Goal: Information Seeking & Learning: Compare options

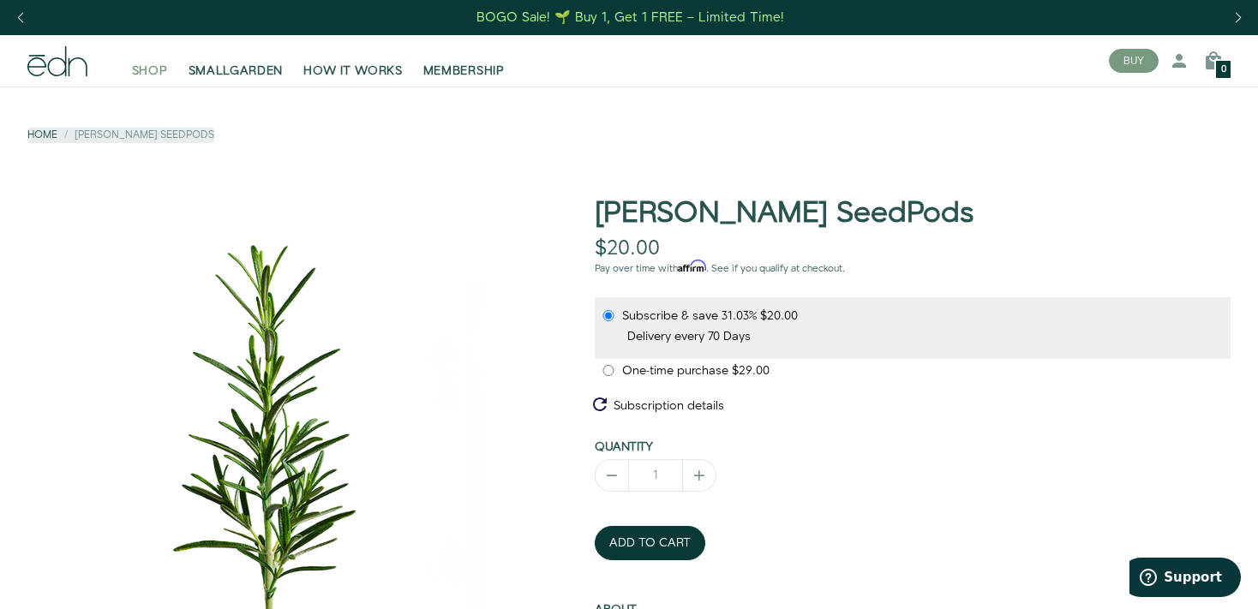
click at [149, 70] on span "SHOP" at bounding box center [150, 71] width 36 height 17
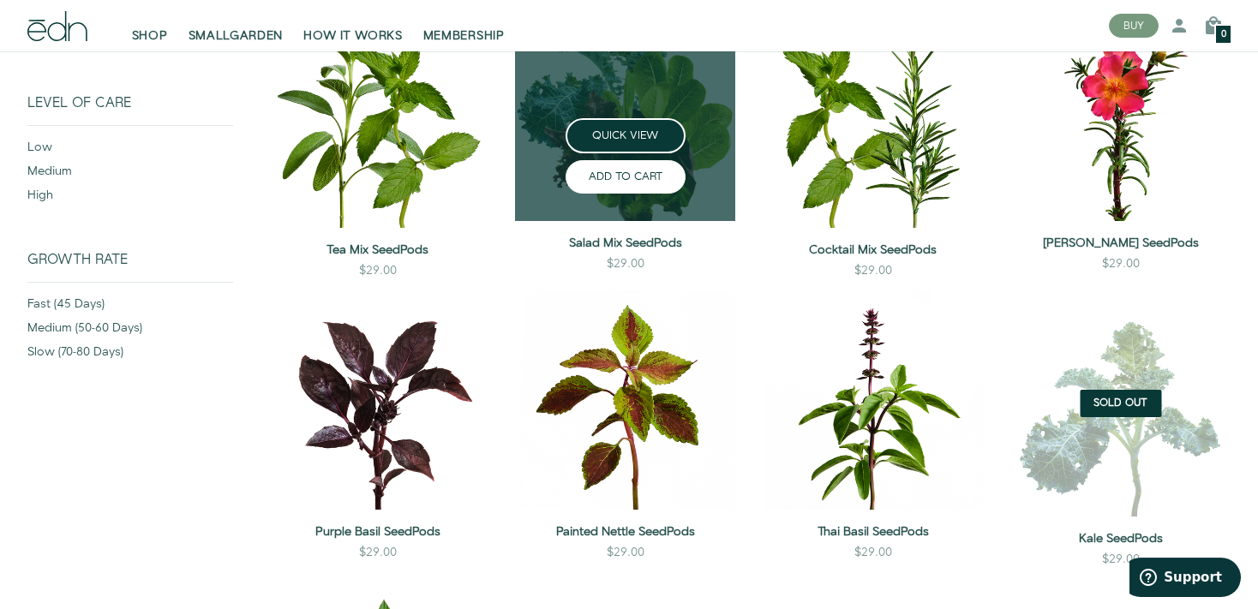
scroll to position [362, 0]
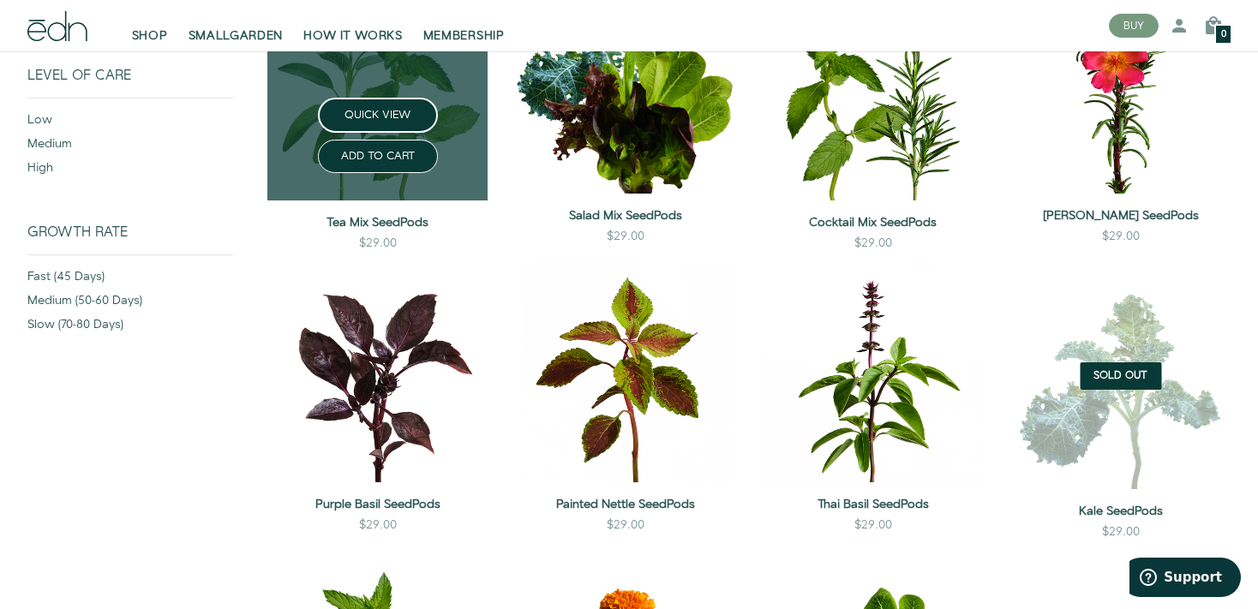
click at [468, 173] on div "QUICK VIEW ADD TO CART" at bounding box center [377, 149] width 220 height 103
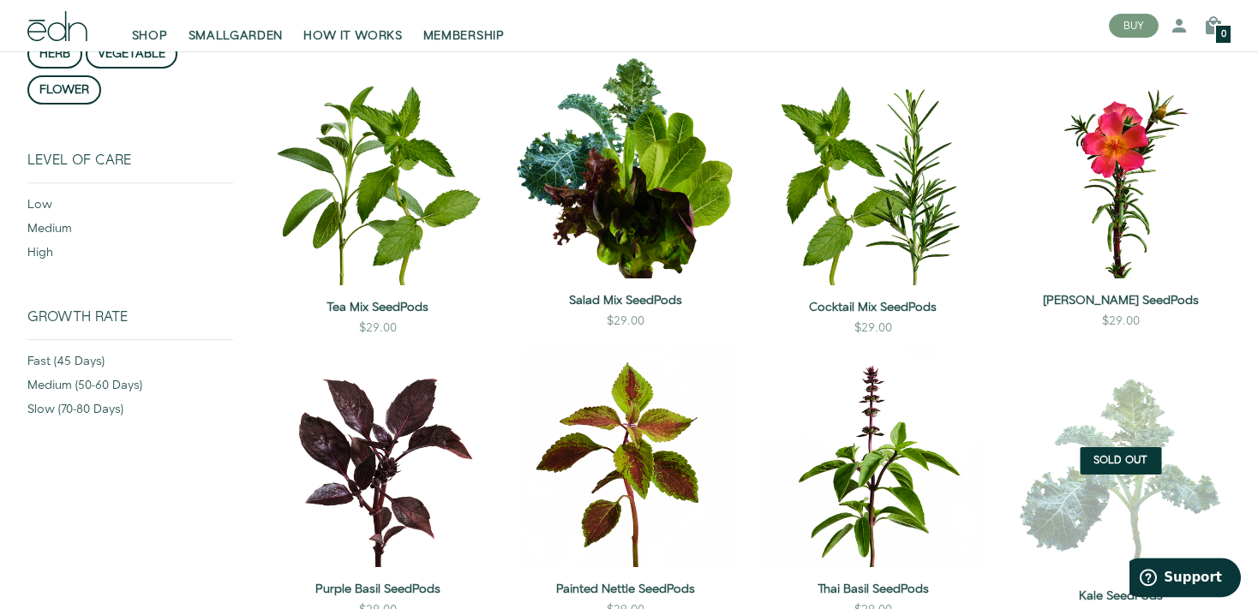
scroll to position [181, 0]
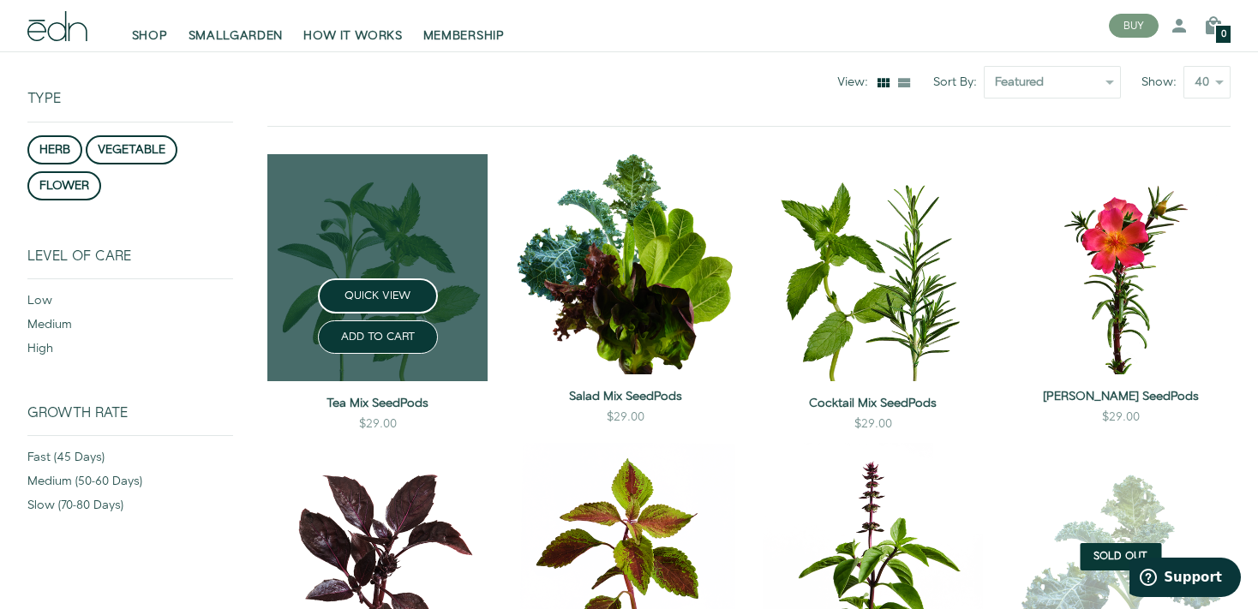
click at [364, 241] on link at bounding box center [377, 267] width 220 height 227
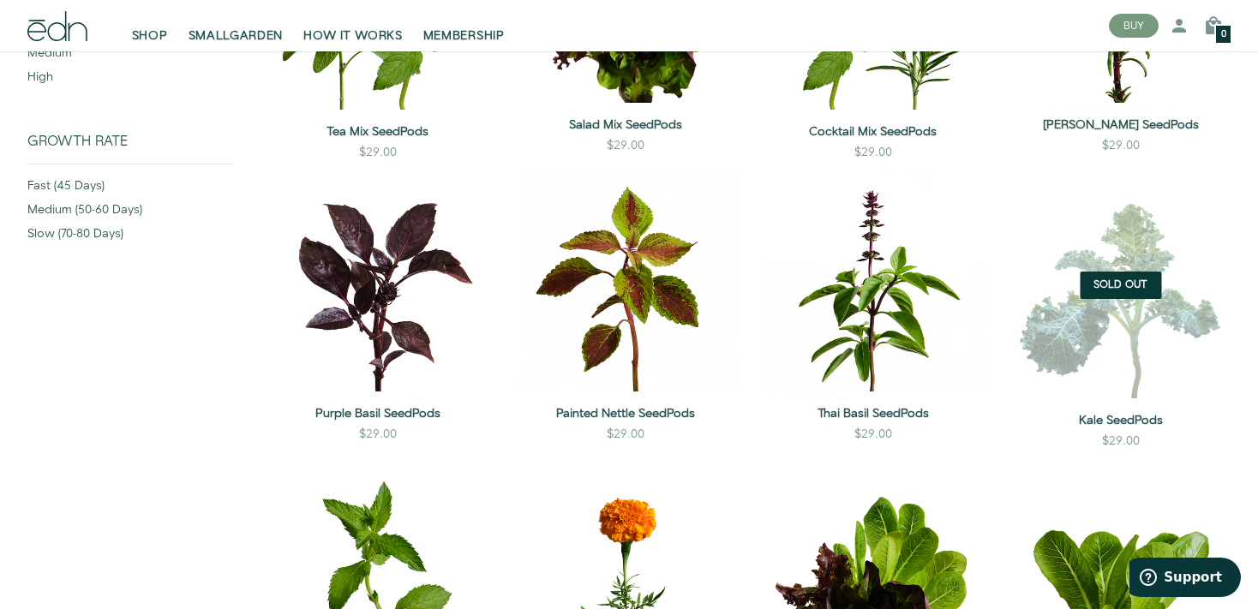
scroll to position [814, 0]
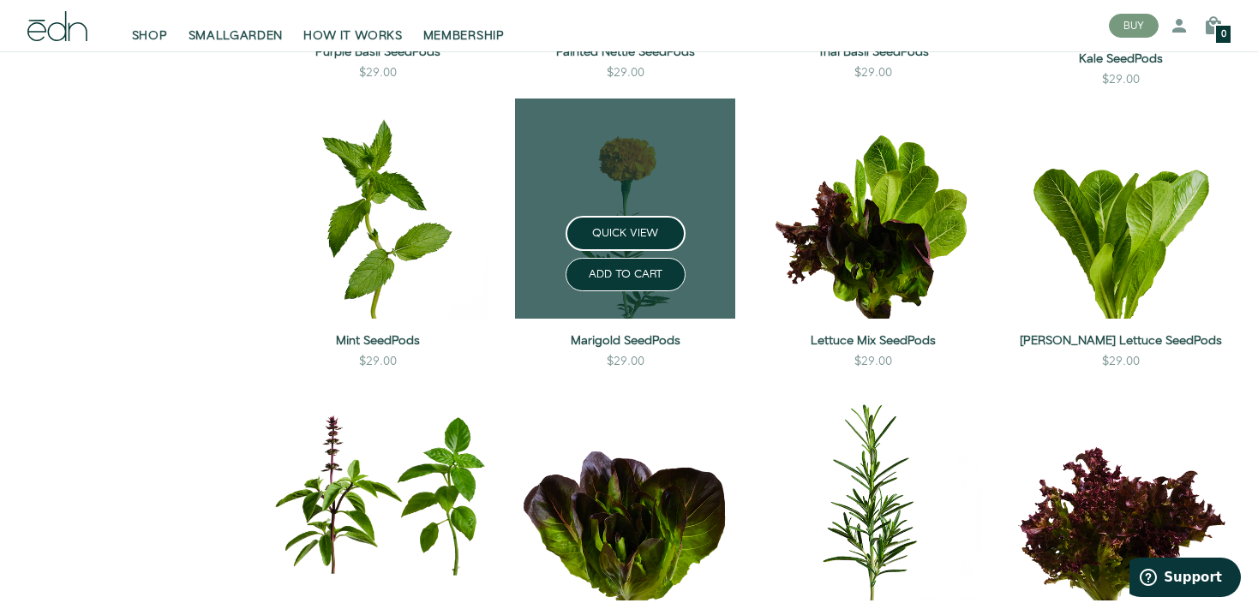
click at [707, 172] on link at bounding box center [625, 209] width 220 height 220
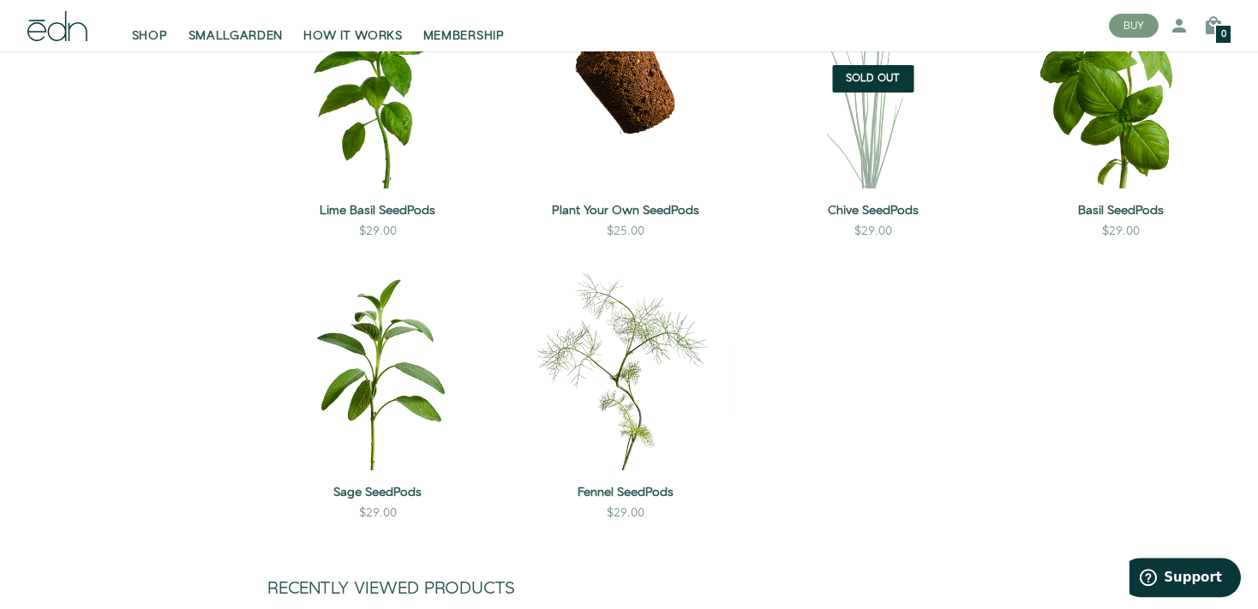
scroll to position [1538, 0]
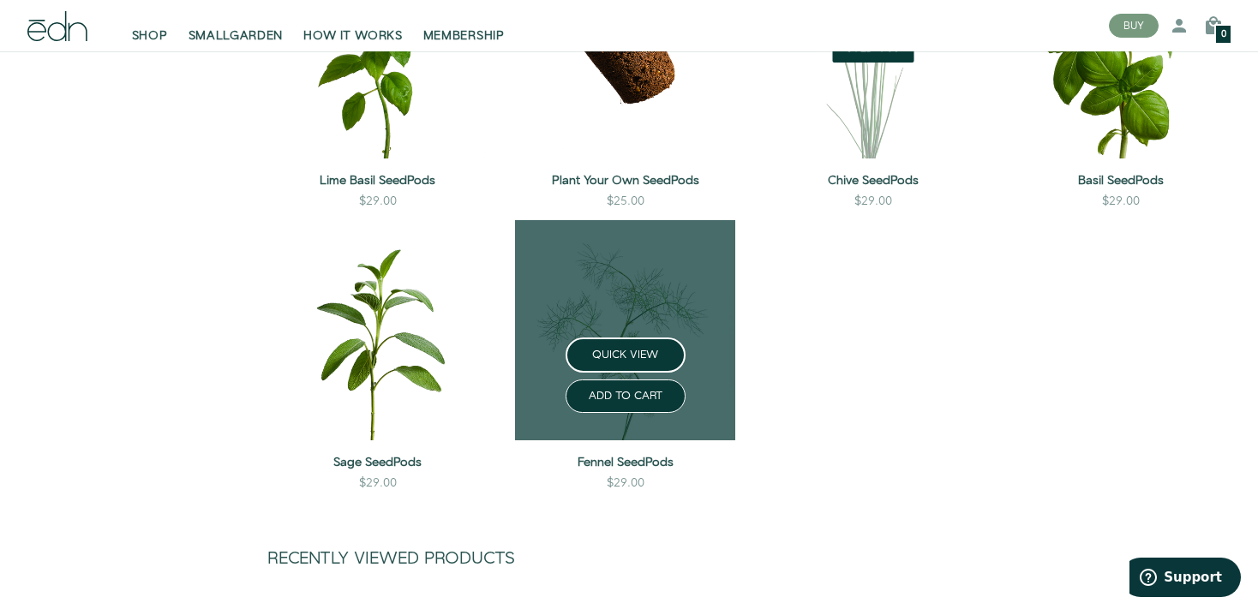
click at [685, 314] on link at bounding box center [625, 330] width 220 height 220
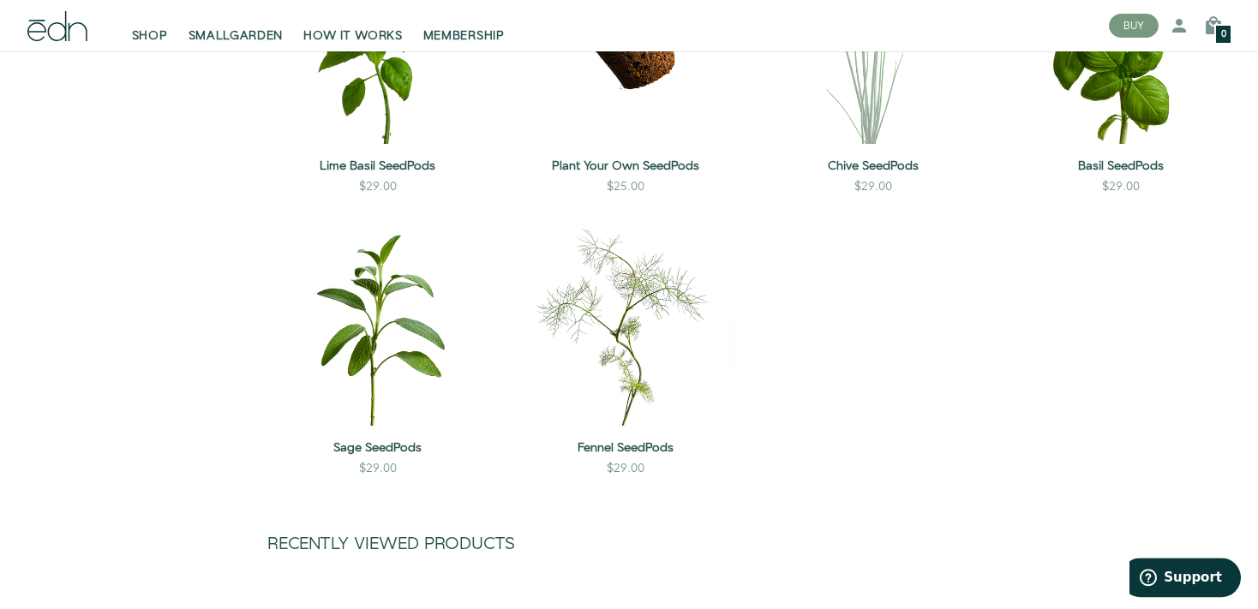
scroll to position [1447, 0]
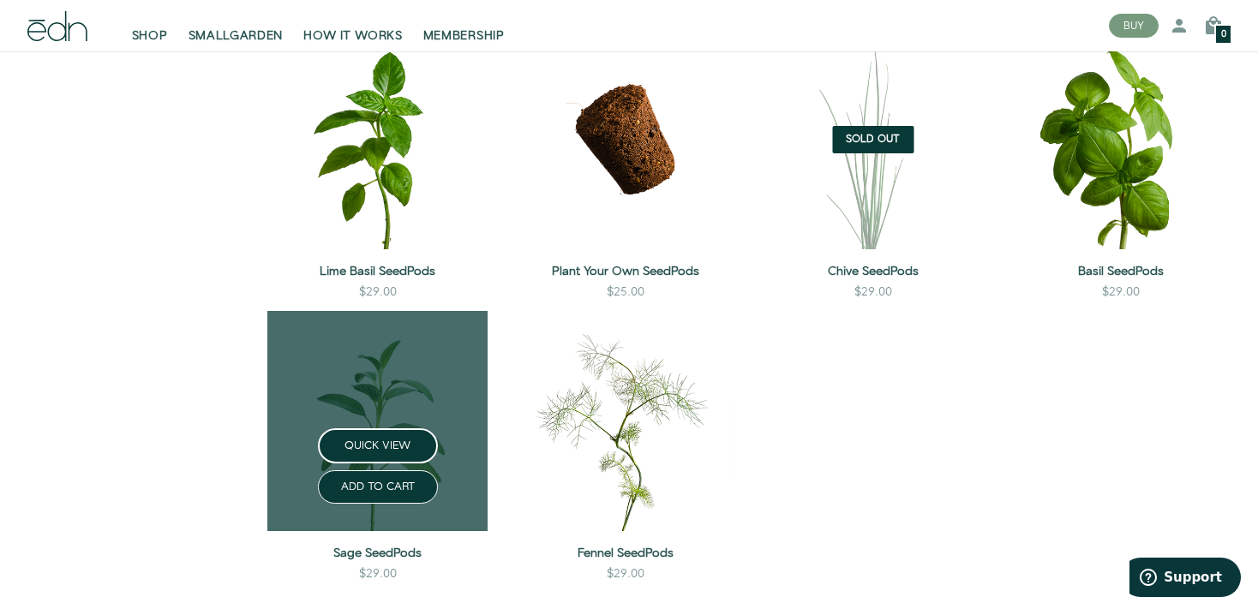
click at [451, 386] on link at bounding box center [377, 421] width 220 height 220
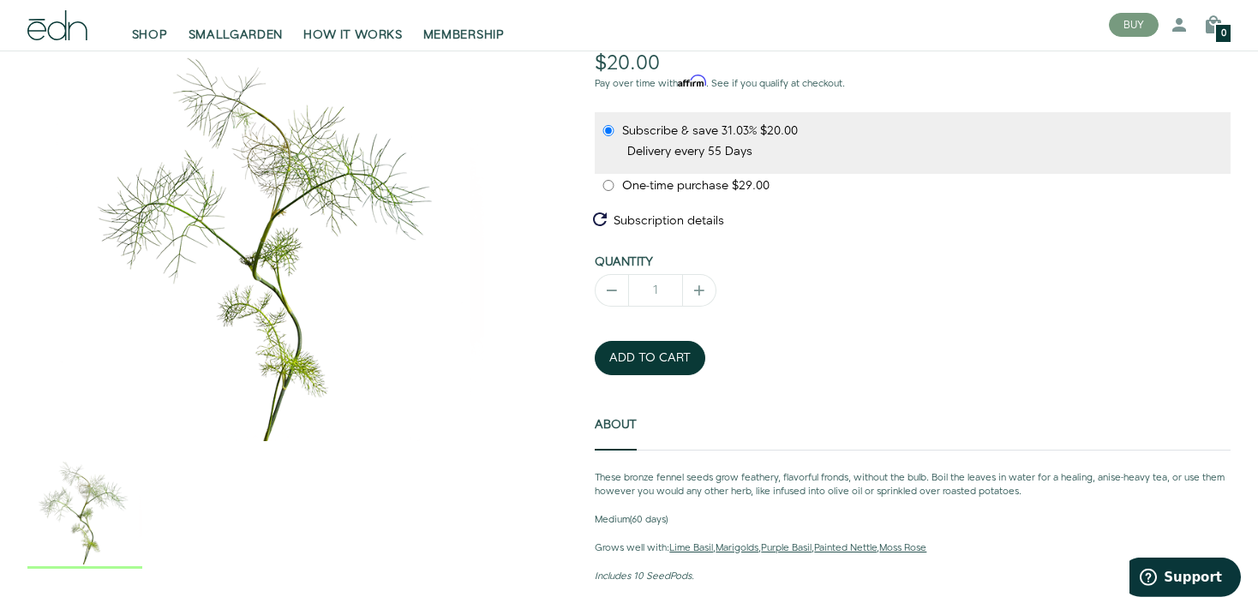
scroll to position [235, 0]
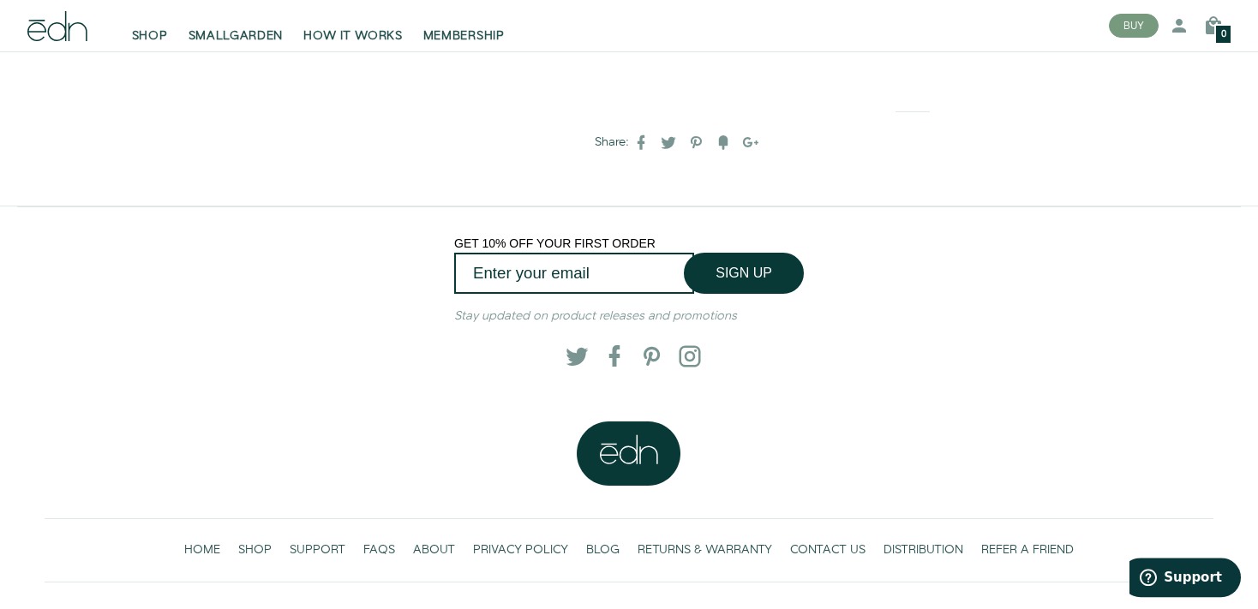
scroll to position [408, 0]
